Goal: Check status: Check status

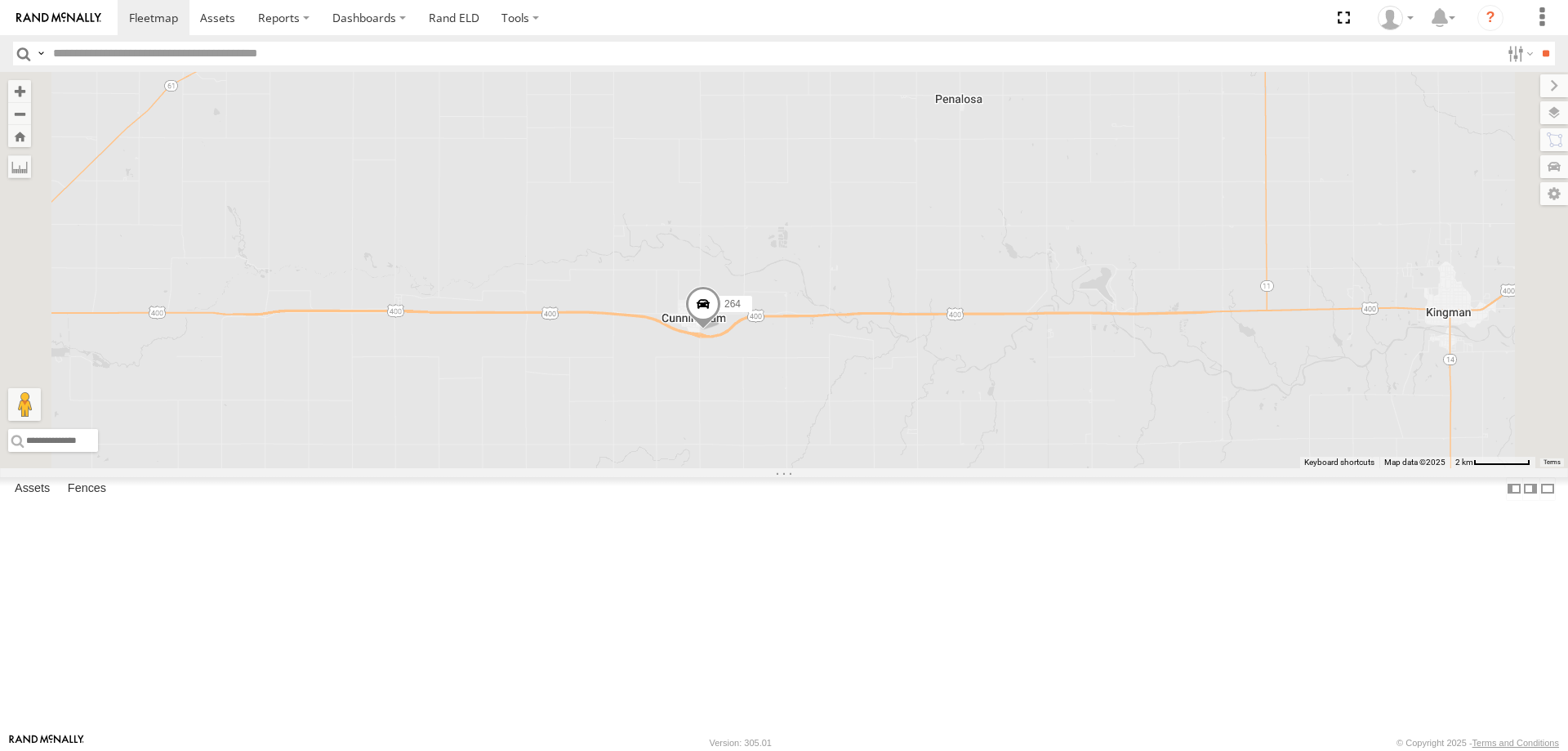
click at [721, 331] on span at bounding box center [702, 308] width 36 height 44
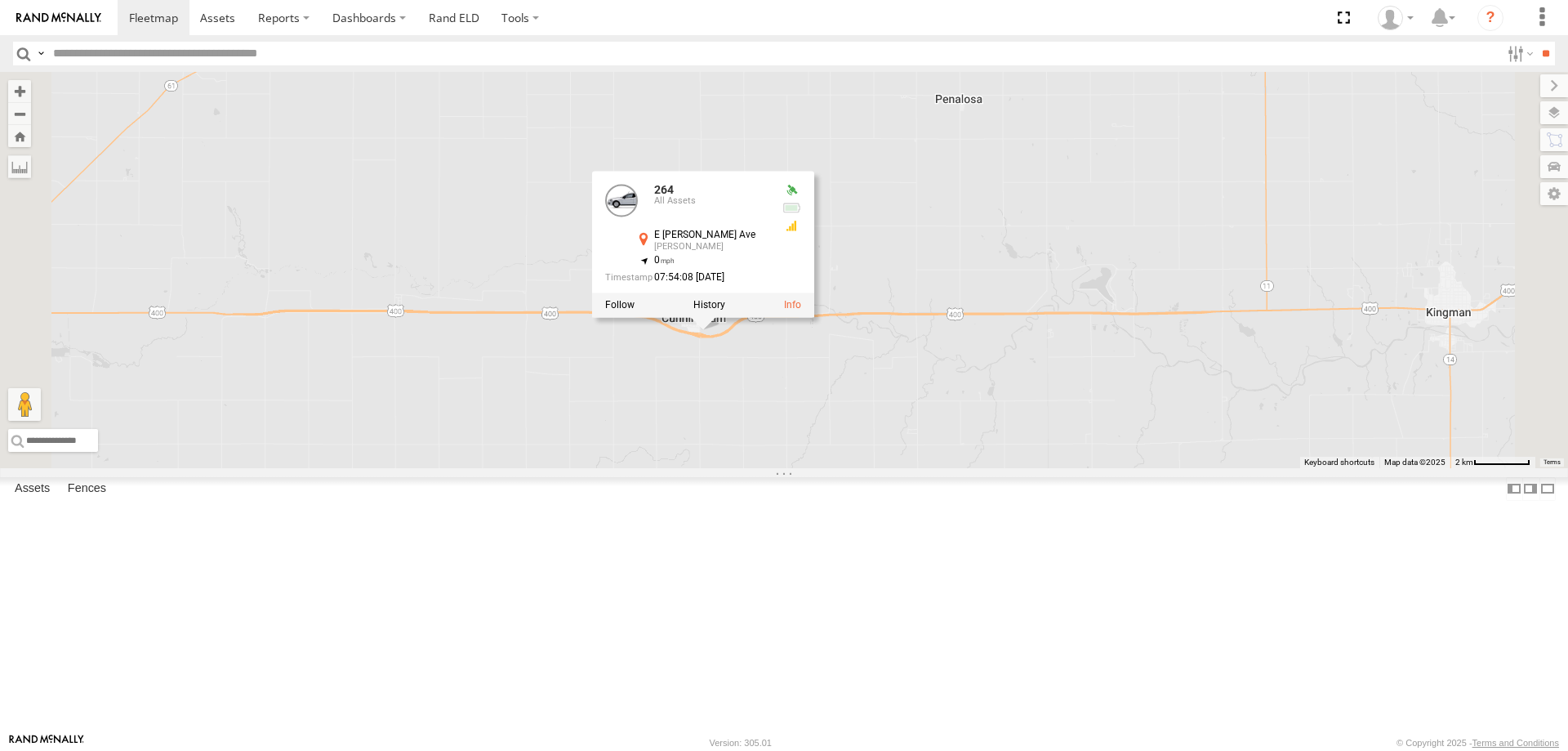
click at [998, 468] on div "260 244 246 298 296 268 264 266 264 All Assets E [PERSON_NAME] Ave [PERSON_NAME…" at bounding box center [784, 270] width 1568 height 396
